Goal: Use online tool/utility

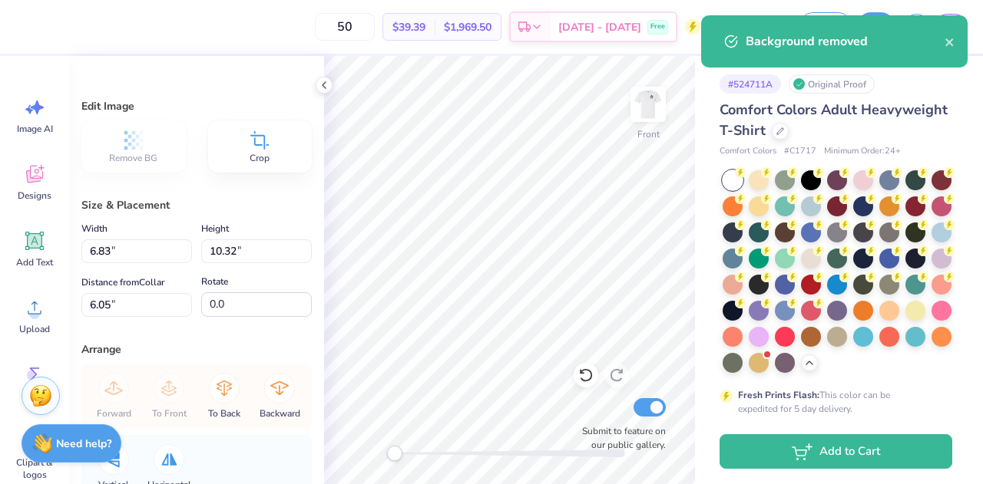
scroll to position [76, 0]
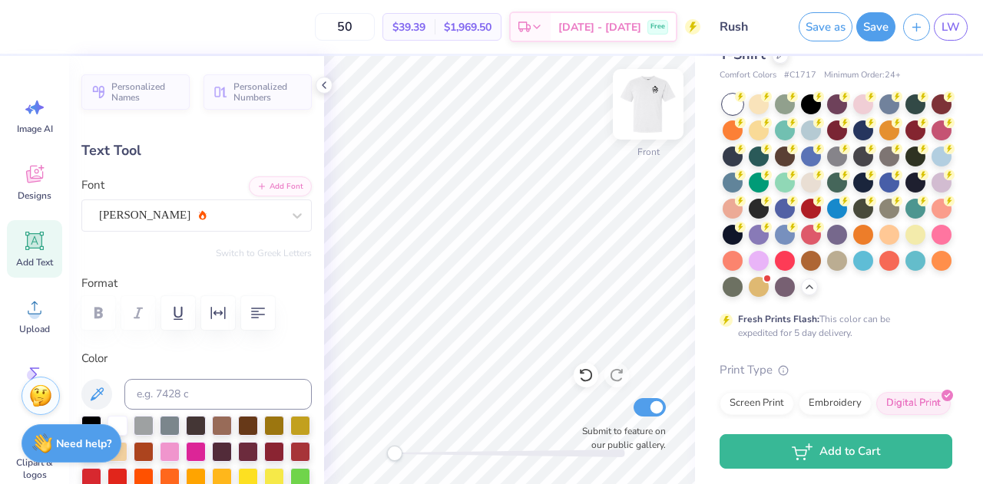
click at [650, 103] on img at bounding box center [647, 104] width 61 height 61
type input "4.34"
type input "0.63"
type input "14.07"
click at [647, 117] on img at bounding box center [647, 104] width 61 height 61
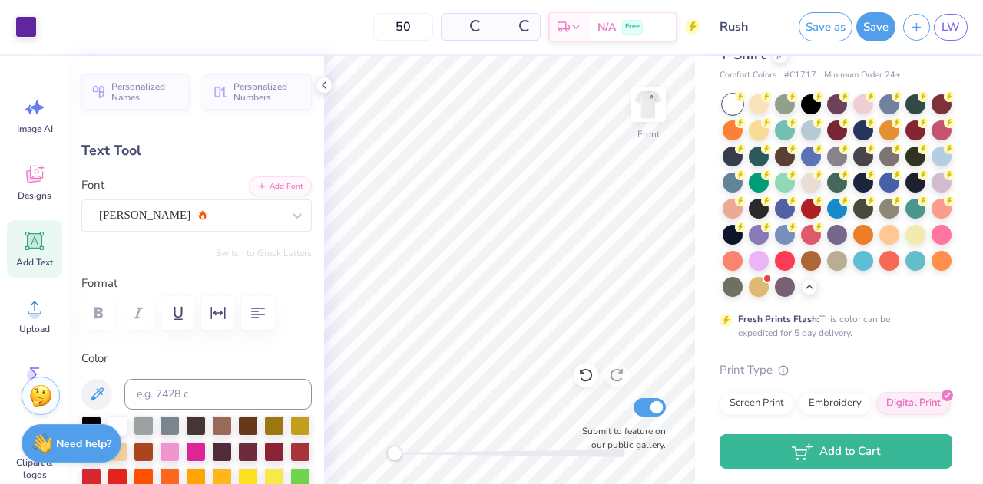
type input "4.41"
type input "0.64"
type input "16.65"
